Goal: Task Accomplishment & Management: Manage account settings

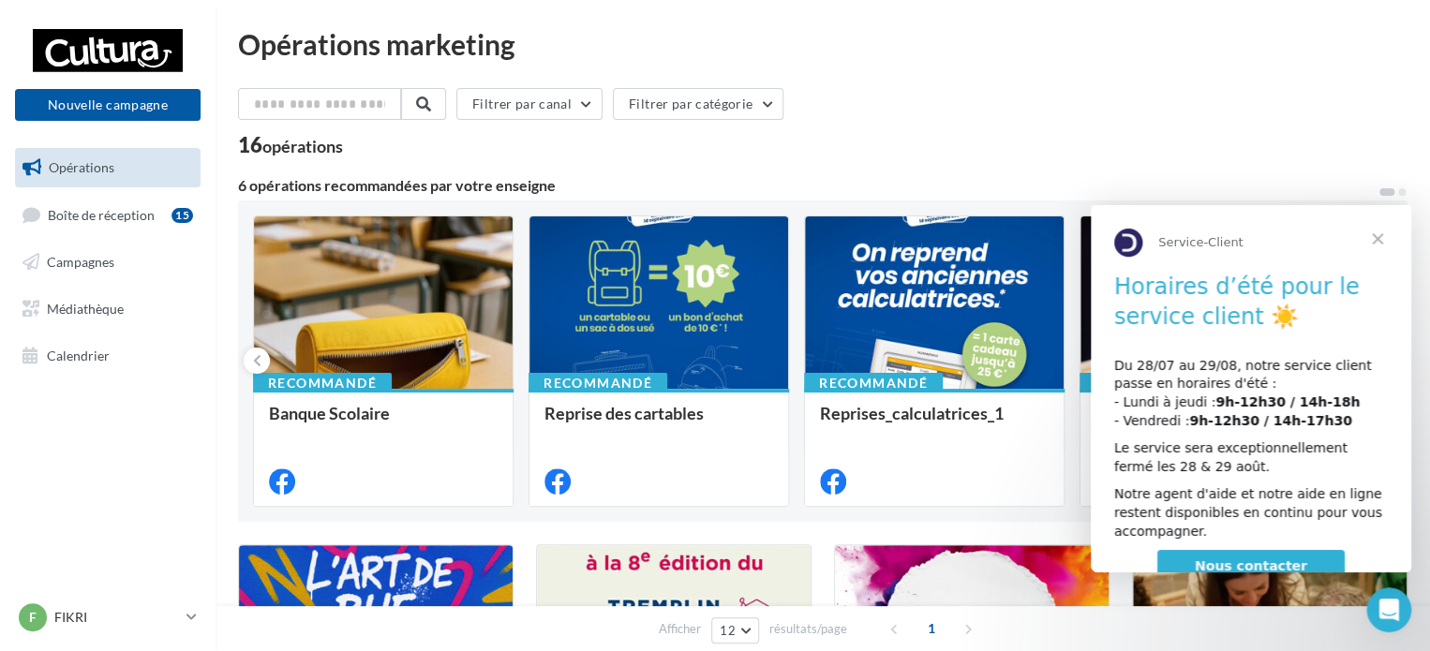
click at [1383, 238] on span "Fermer" at bounding box center [1377, 238] width 67 height 67
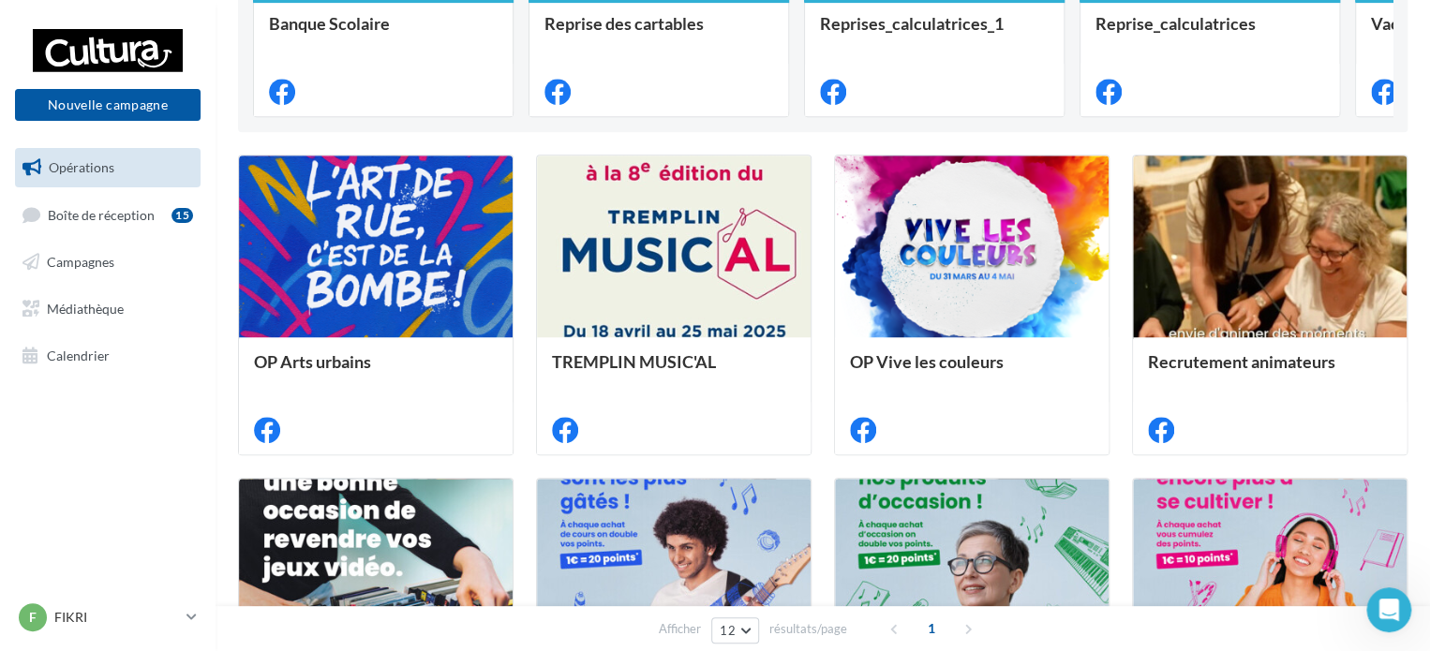
scroll to position [281, 0]
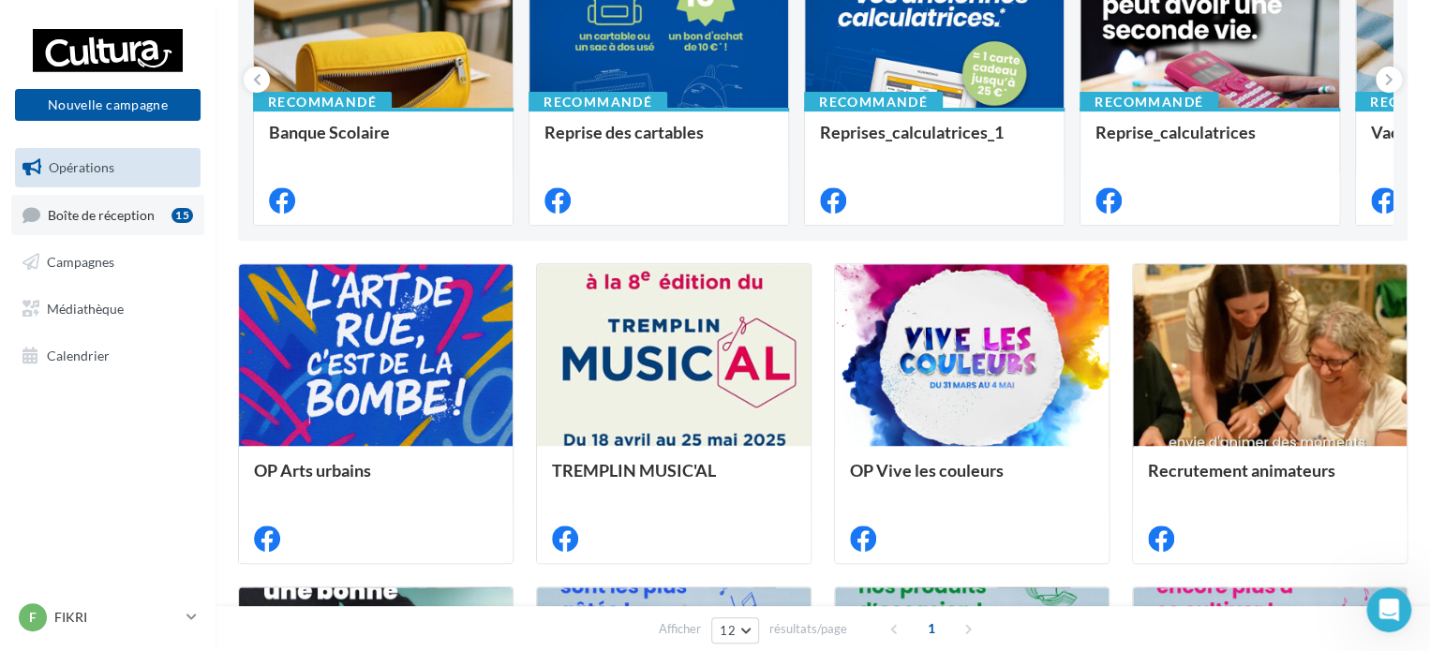
click at [160, 219] on link "Boîte de réception 15" at bounding box center [107, 215] width 193 height 40
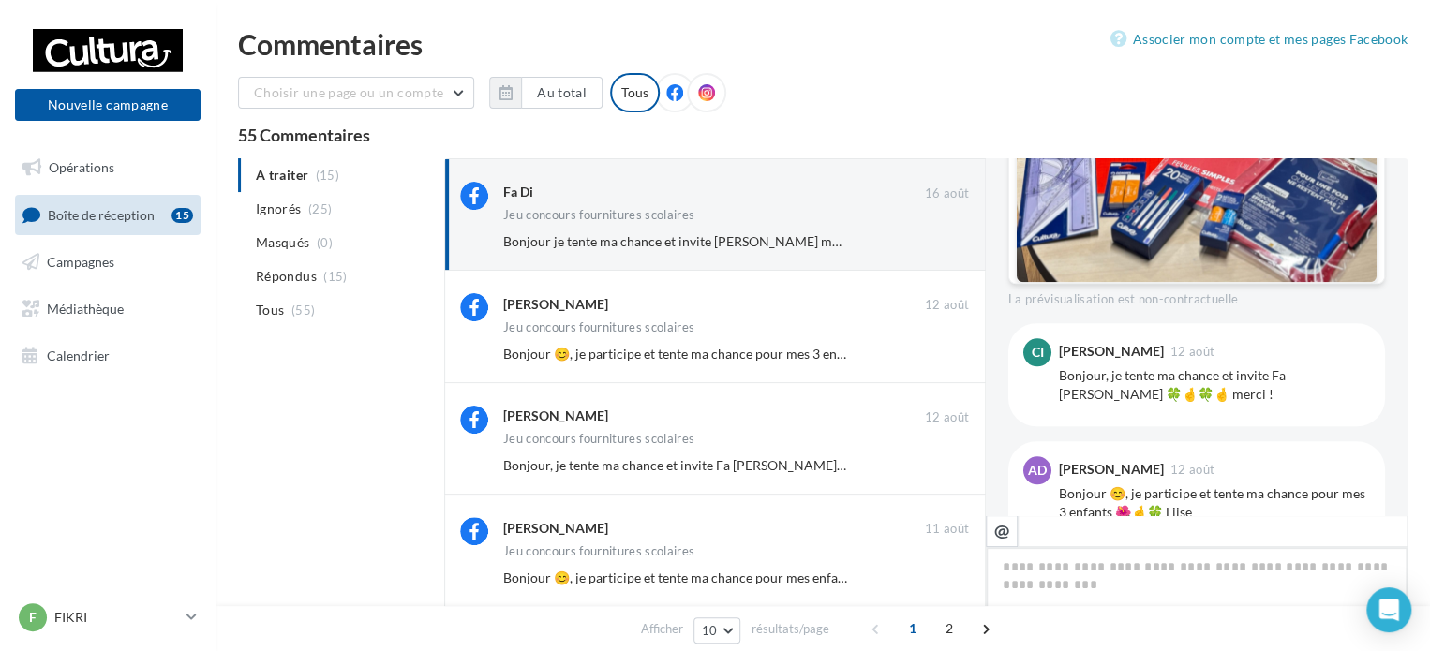
scroll to position [834, 0]
click at [1104, 230] on img at bounding box center [1197, 41] width 360 height 480
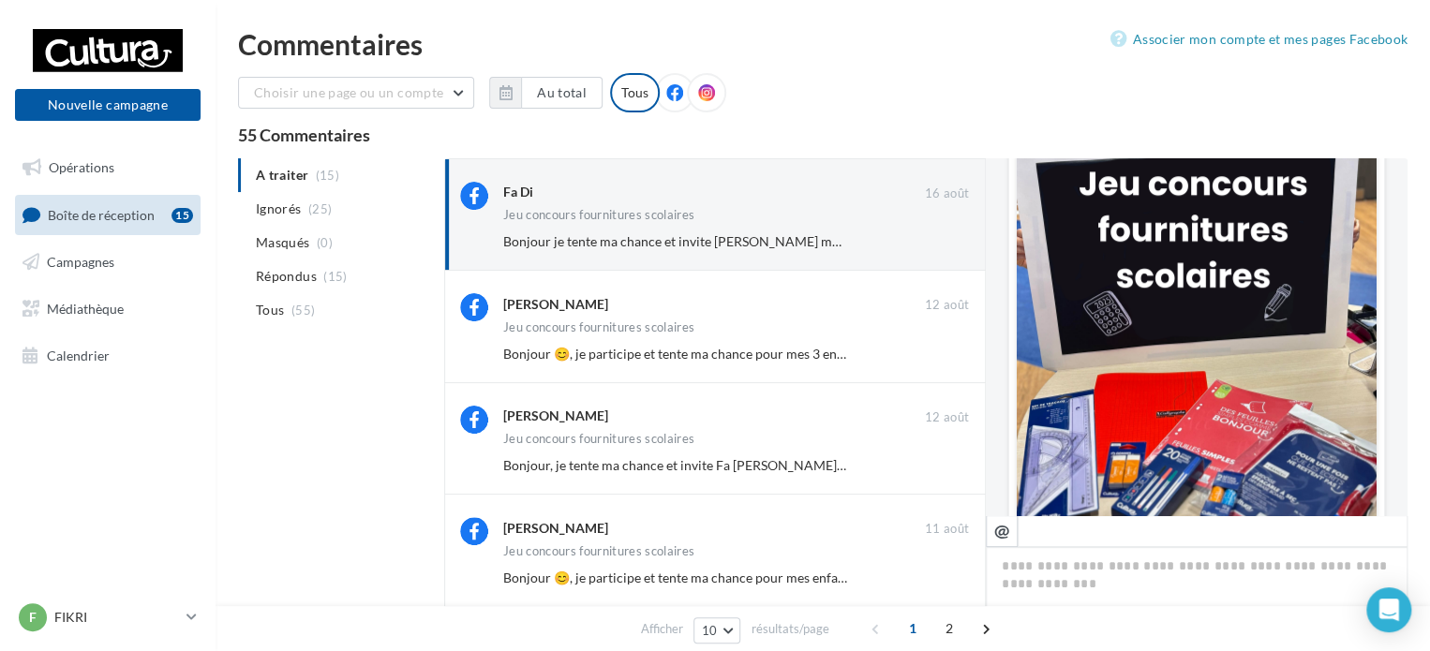
scroll to position [647, 0]
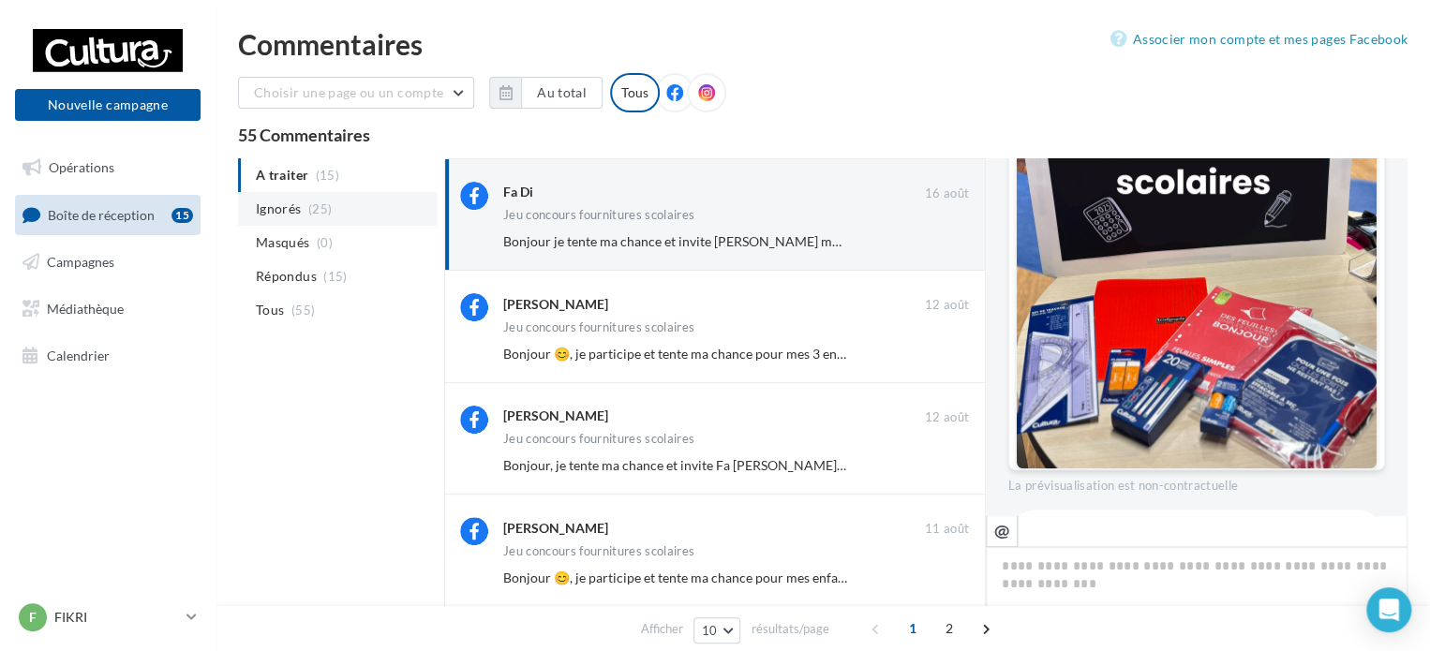
click at [308, 213] on span "(25)" at bounding box center [319, 208] width 23 height 15
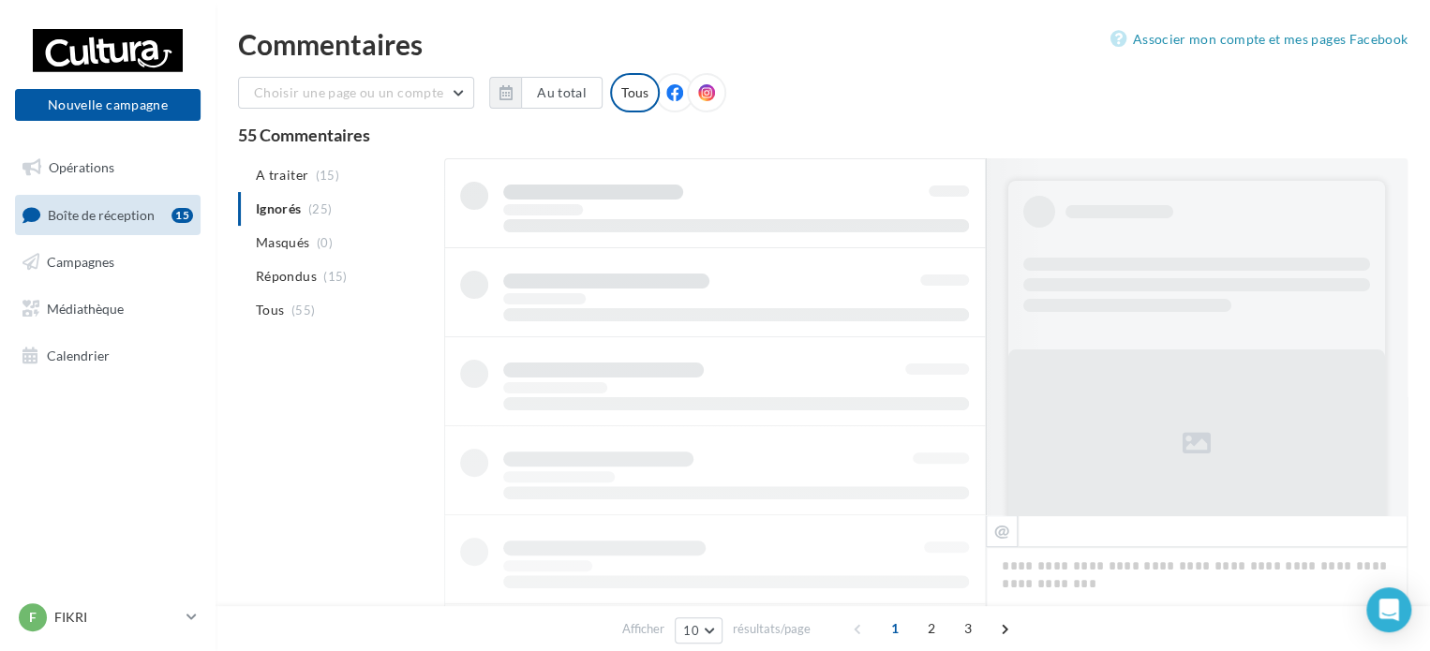
scroll to position [0, 0]
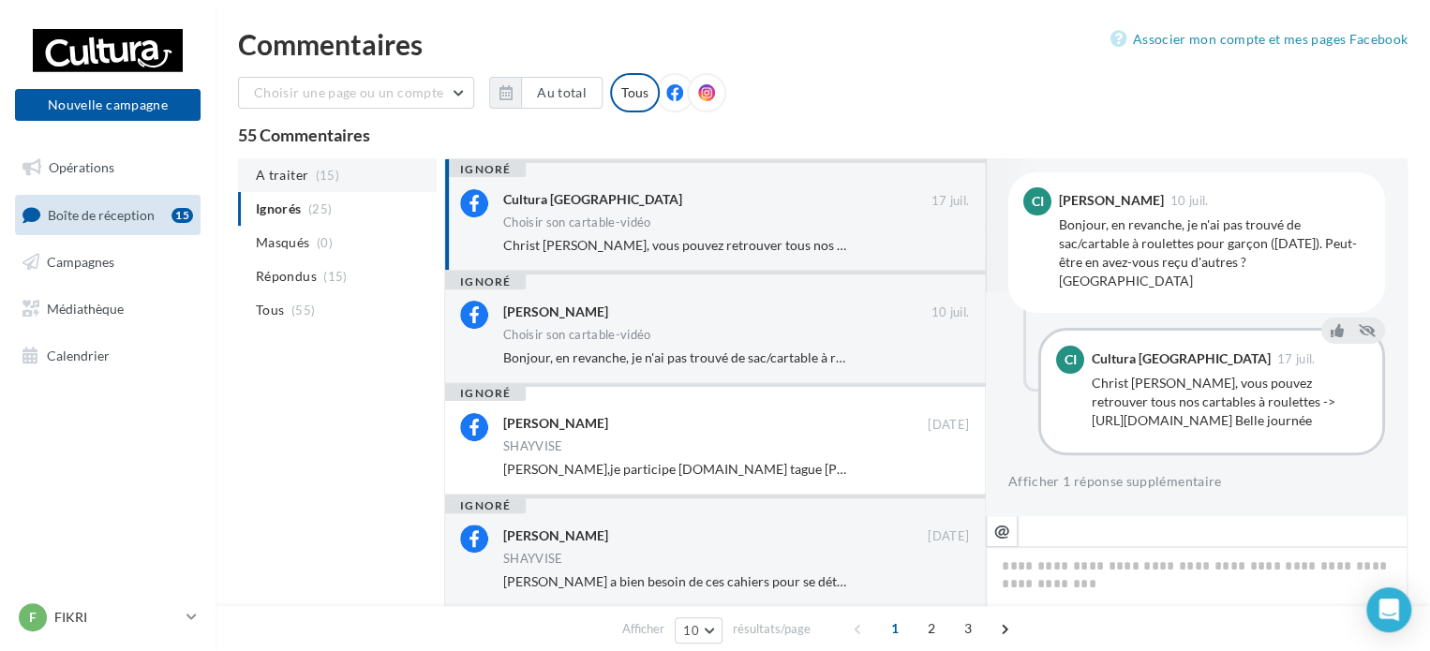
click at [338, 172] on li "A traiter (15)" at bounding box center [337, 175] width 199 height 34
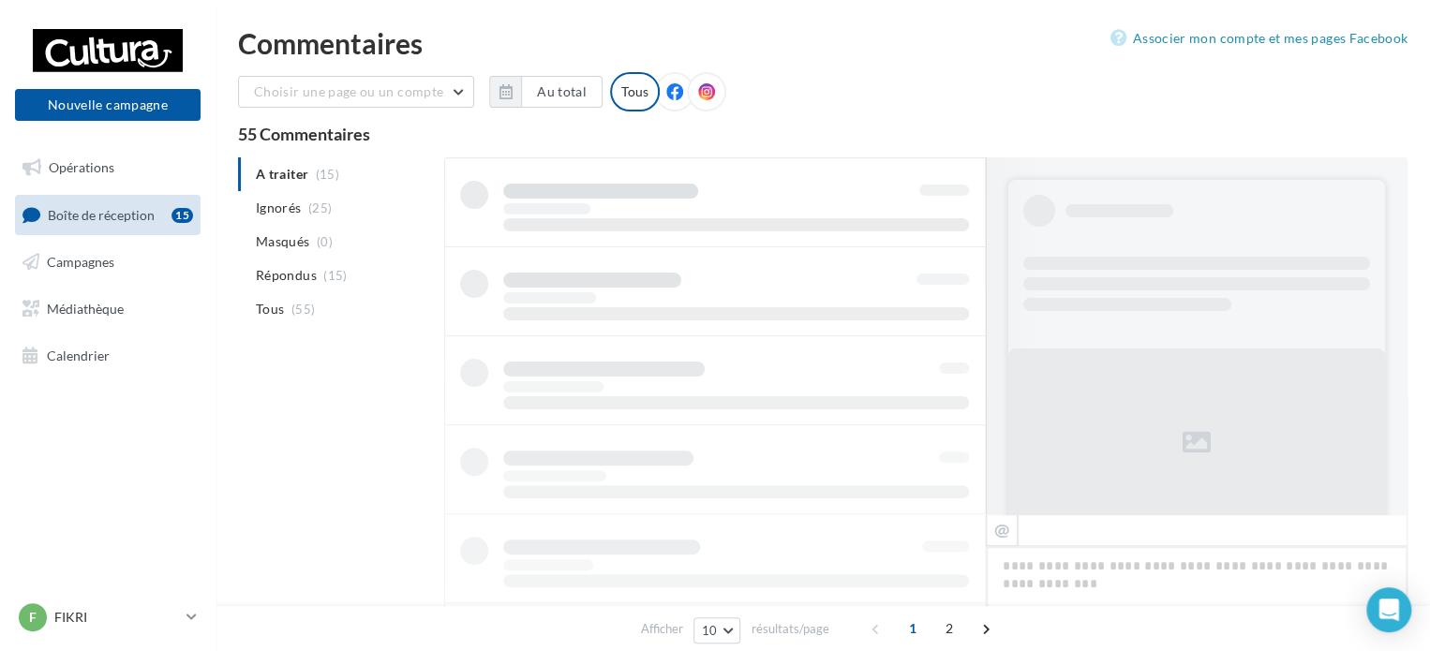
scroll to position [1020, 0]
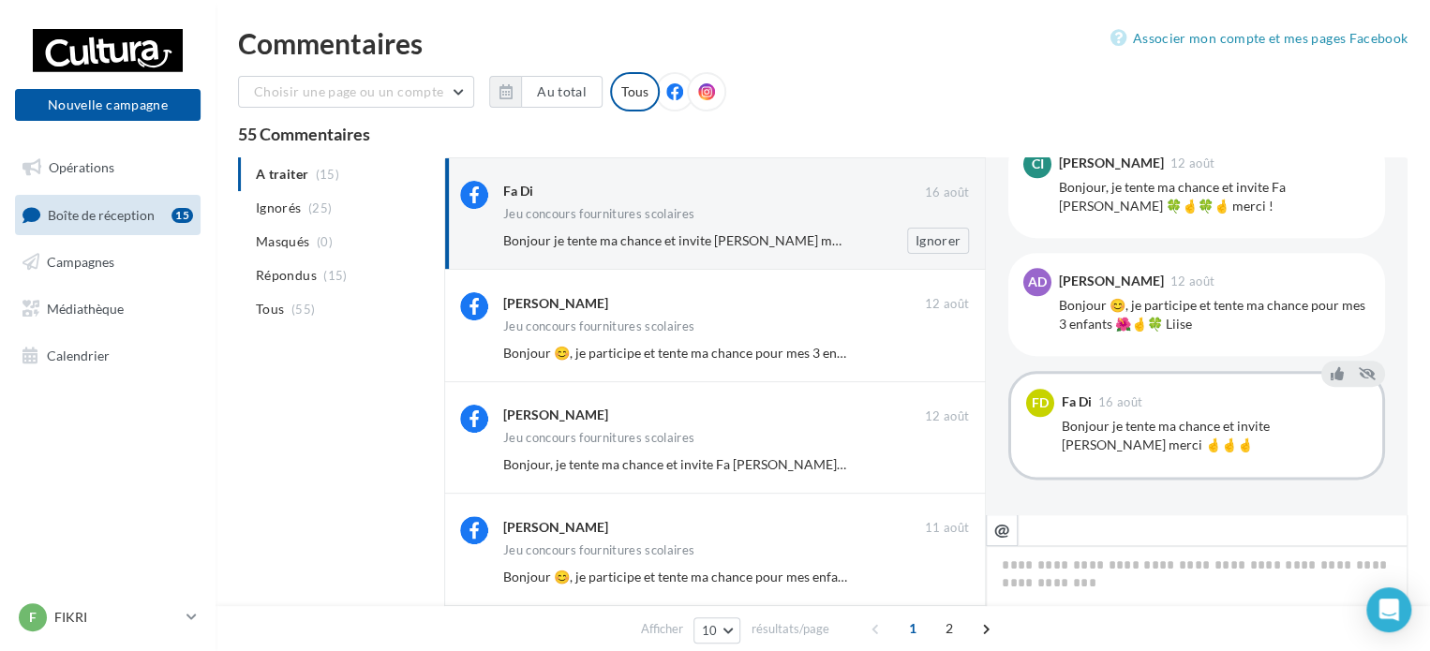
click at [618, 202] on div "Fa Di" at bounding box center [714, 192] width 422 height 23
